Goal: Use online tool/utility: Utilize a website feature to perform a specific function

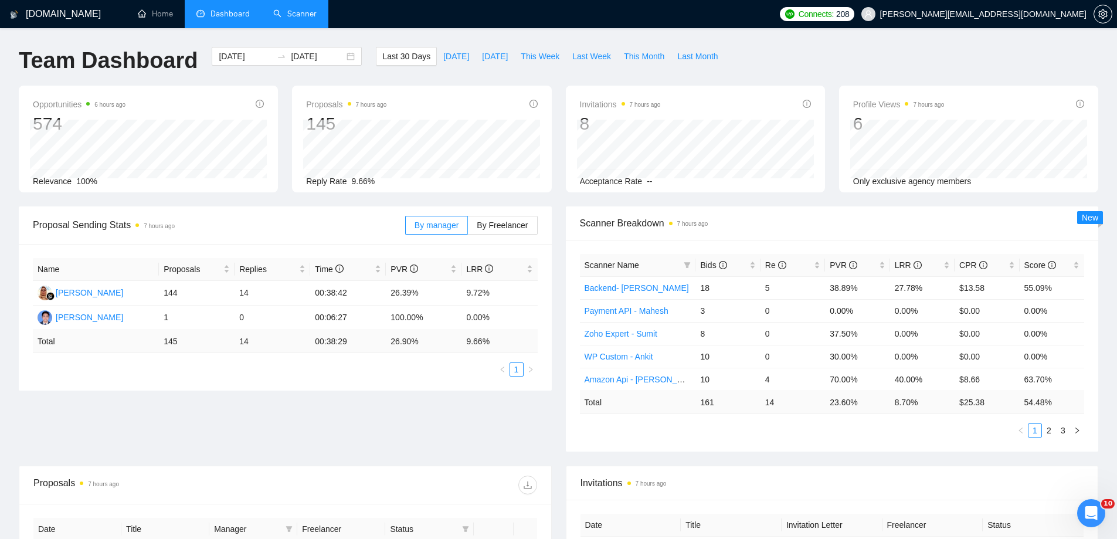
click at [290, 19] on link "Scanner" at bounding box center [294, 14] width 43 height 10
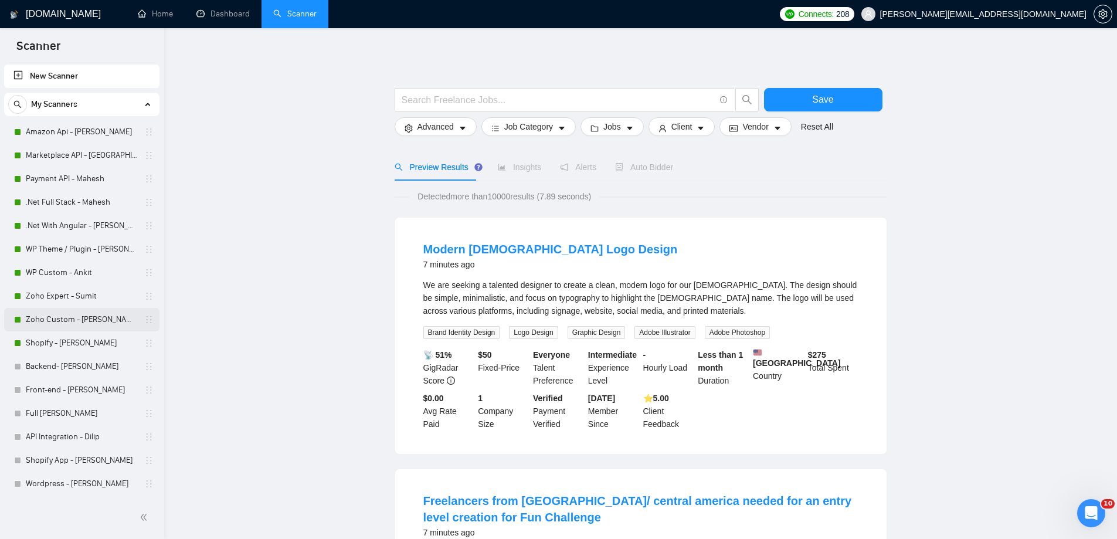
click at [41, 315] on link "Zoho Custom - [PERSON_NAME]" at bounding box center [81, 319] width 111 height 23
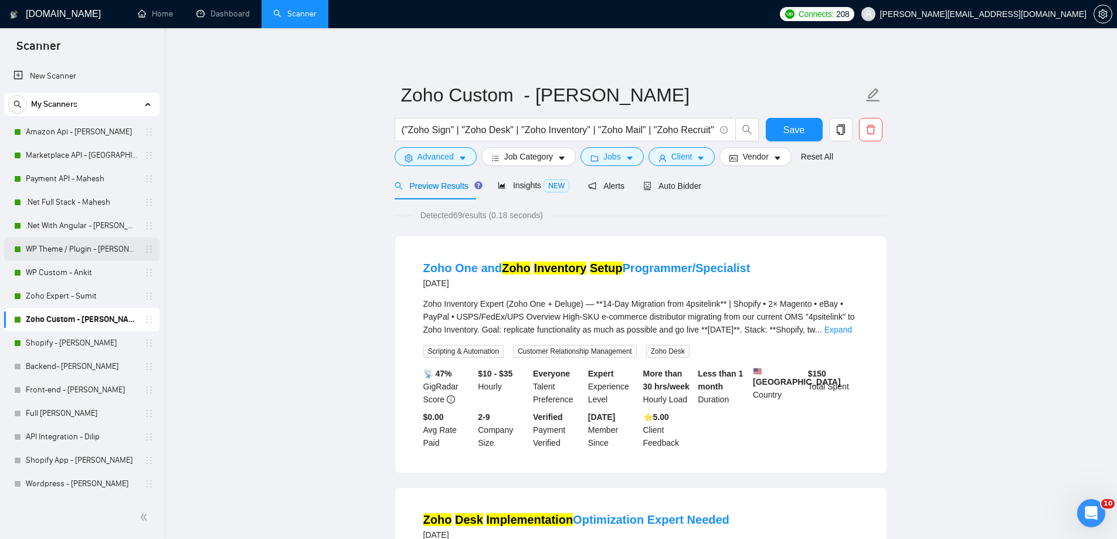
click at [83, 243] on link "WP Theme / Plugin - [PERSON_NAME]" at bounding box center [81, 248] width 111 height 23
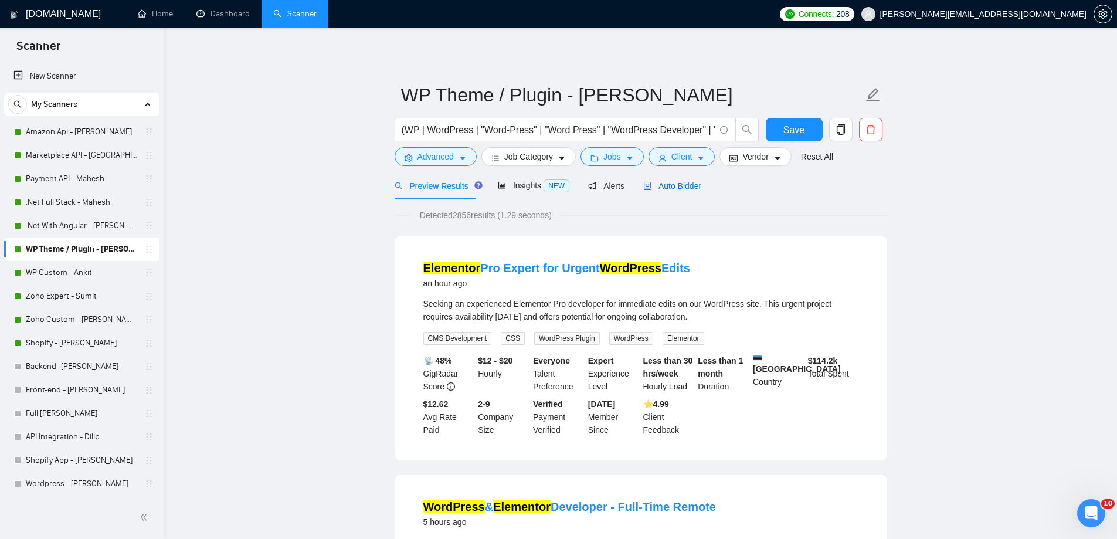
click at [688, 188] on span "Auto Bidder" at bounding box center [672, 185] width 58 height 9
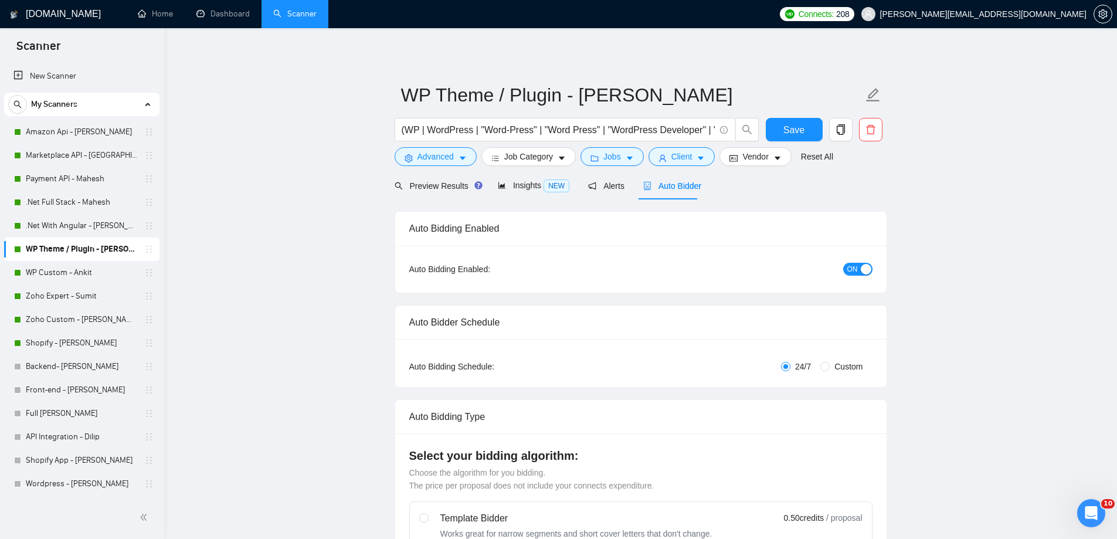
radio input "false"
radio input "true"
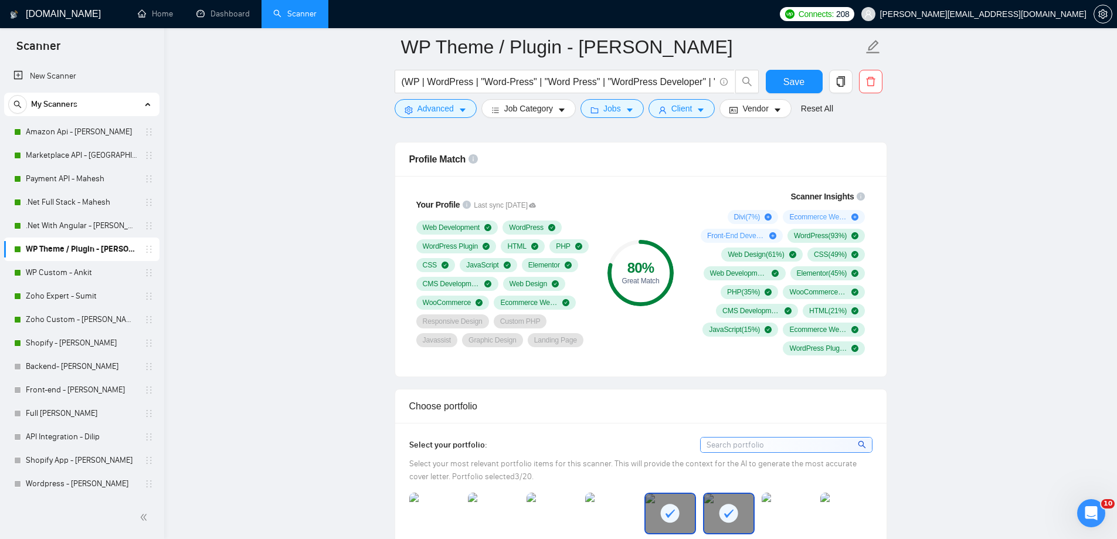
scroll to position [922, 0]
